Goal: Transaction & Acquisition: Purchase product/service

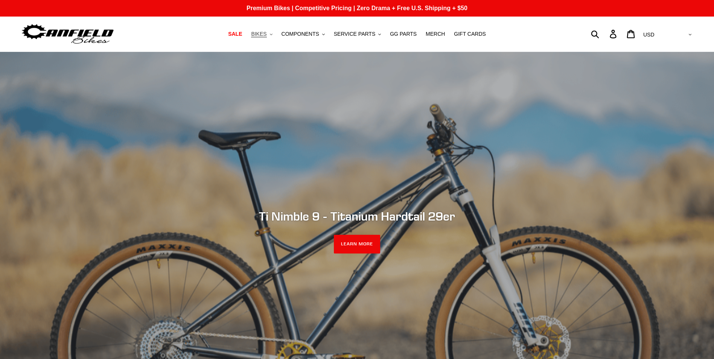
click at [272, 34] on icon ".cls-1{fill:#231f20}" at bounding box center [271, 34] width 3 height 3
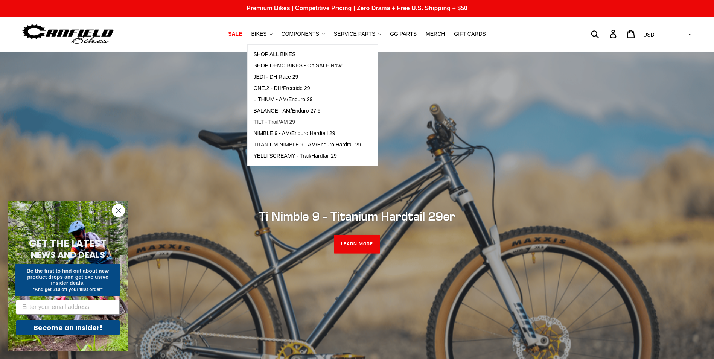
click at [281, 121] on span "TILT - Trail/AM 29" at bounding box center [274, 122] width 42 height 6
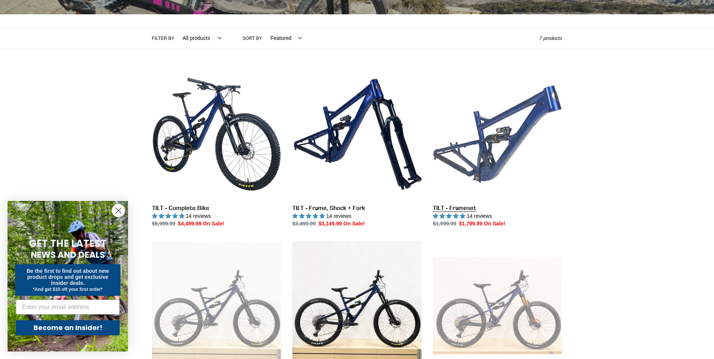
click at [499, 140] on link "TILT - Frameset" at bounding box center [497, 149] width 129 height 158
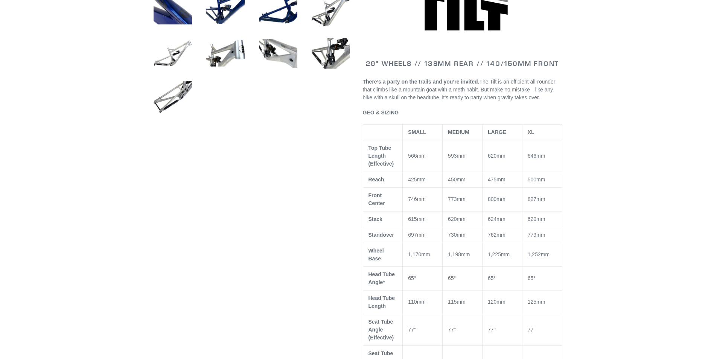
select select "highest-rating"
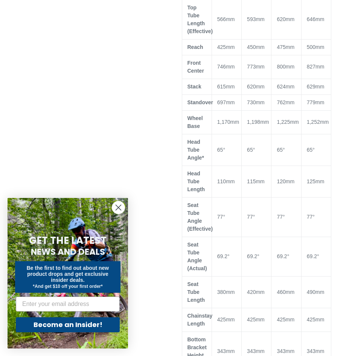
scroll to position [493, 0]
